Goal: Information Seeking & Learning: Learn about a topic

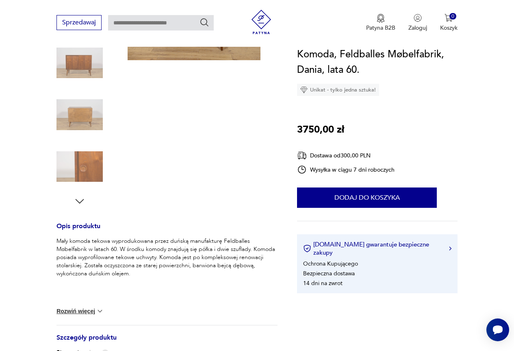
click at [72, 311] on button "Rozwiń więcej" at bounding box center [79, 311] width 47 height 8
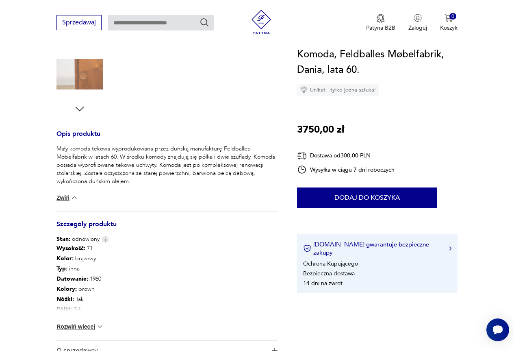
scroll to position [284, 0]
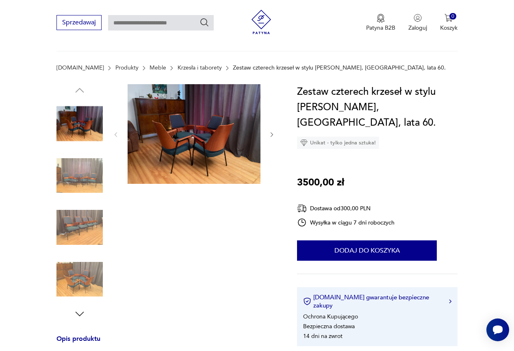
scroll to position [41, 0]
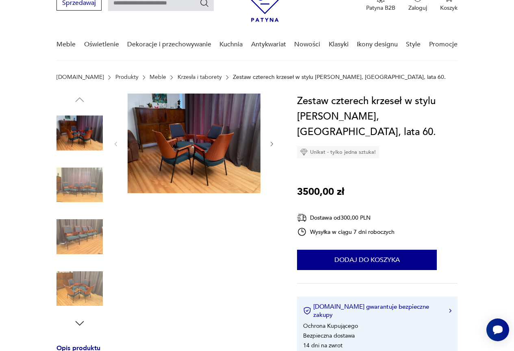
click at [178, 152] on img at bounding box center [194, 143] width 133 height 100
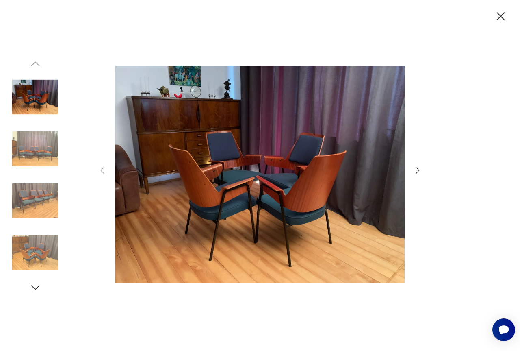
click at [501, 14] on icon "button" at bounding box center [501, 16] width 14 height 14
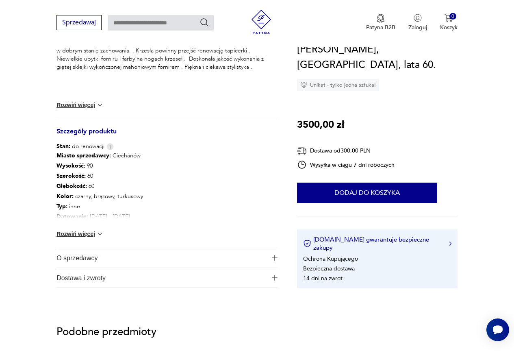
scroll to position [366, 0]
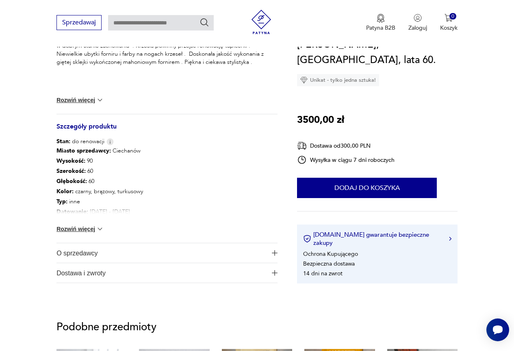
click at [73, 228] on button "Rozwiń więcej" at bounding box center [79, 229] width 47 height 8
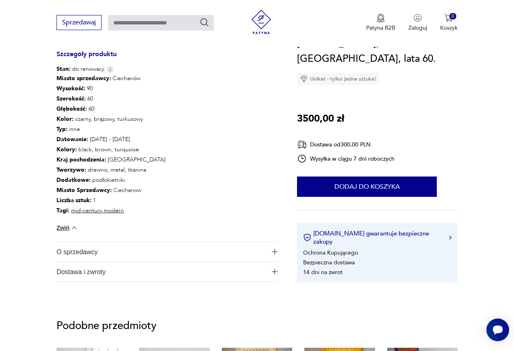
scroll to position [447, 0]
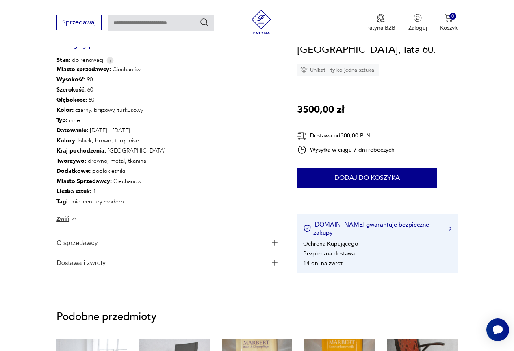
click at [59, 217] on button "Zwiń" at bounding box center [67, 219] width 22 height 8
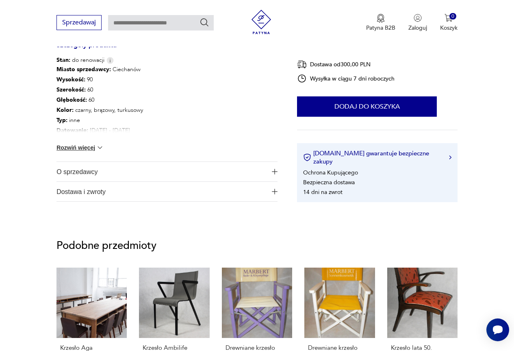
click at [84, 172] on span "O sprzedawcy" at bounding box center [161, 172] width 210 height 20
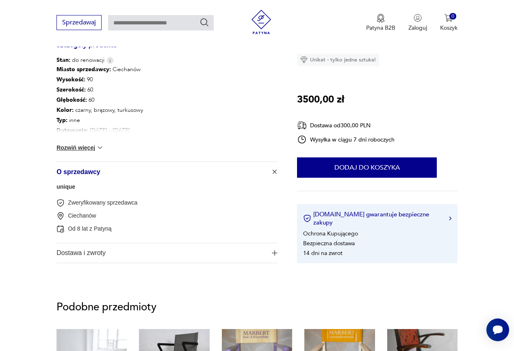
click at [86, 174] on span "O sprzedawcy" at bounding box center [161, 172] width 210 height 20
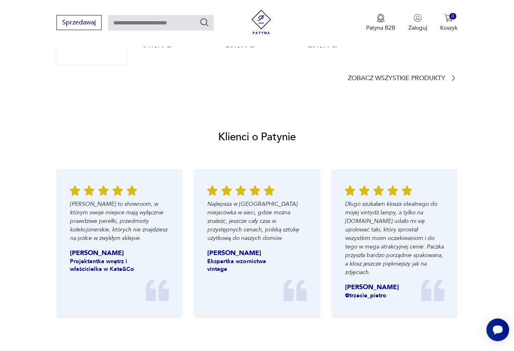
scroll to position [772, 0]
